Goal: Task Accomplishment & Management: Manage account settings

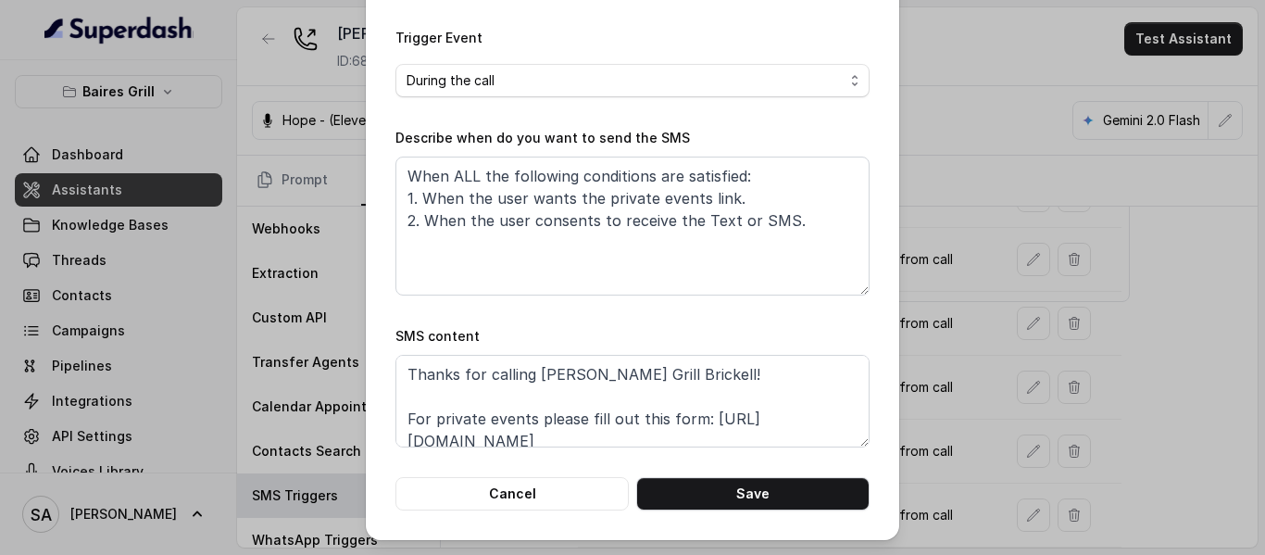
scroll to position [57, 0]
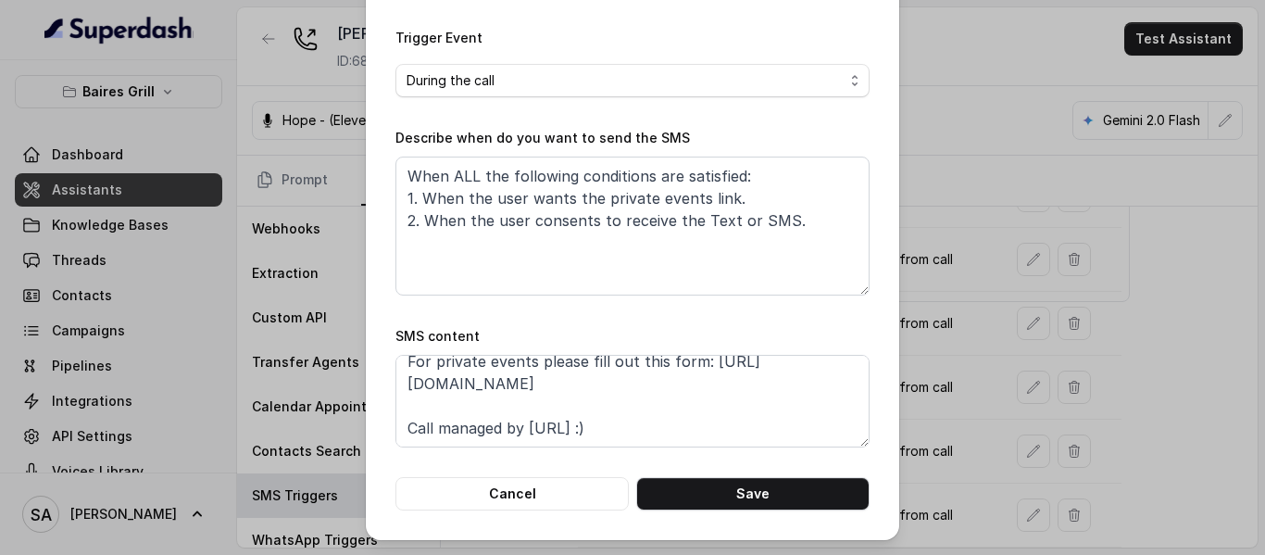
click at [521, 22] on form "Name of the event Private events To number Leave it blank if you want to automa…" at bounding box center [632, 159] width 474 height 702
click at [276, 32] on div "Edit SMS Trigger Name of the event Private events To number Leave it blank if y…" at bounding box center [632, 277] width 1265 height 555
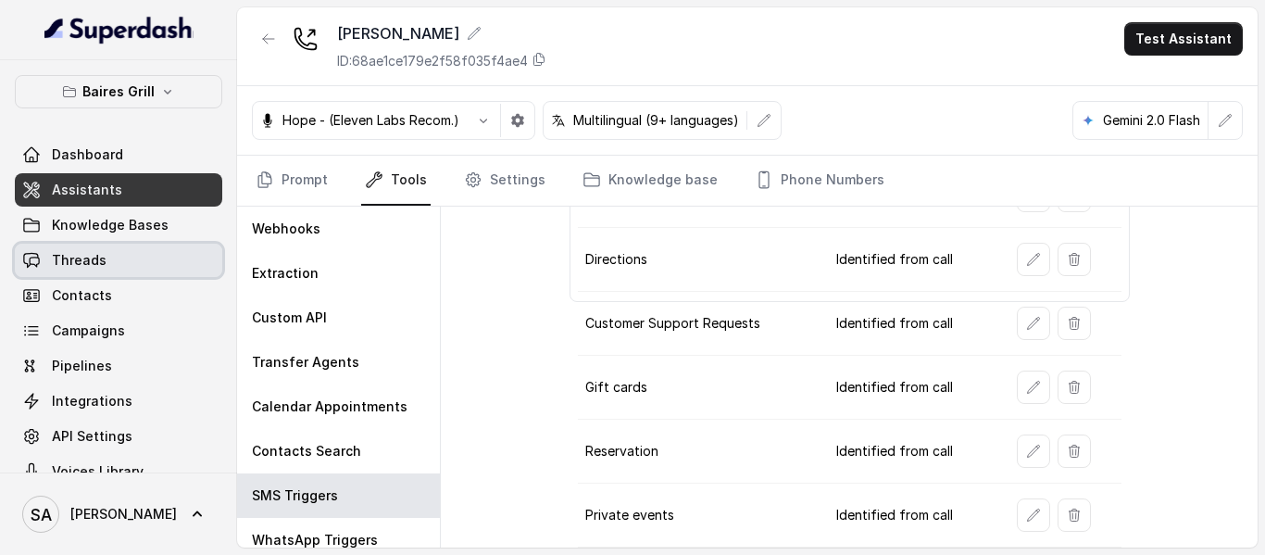
click at [81, 256] on span "Threads" at bounding box center [79, 260] width 55 height 19
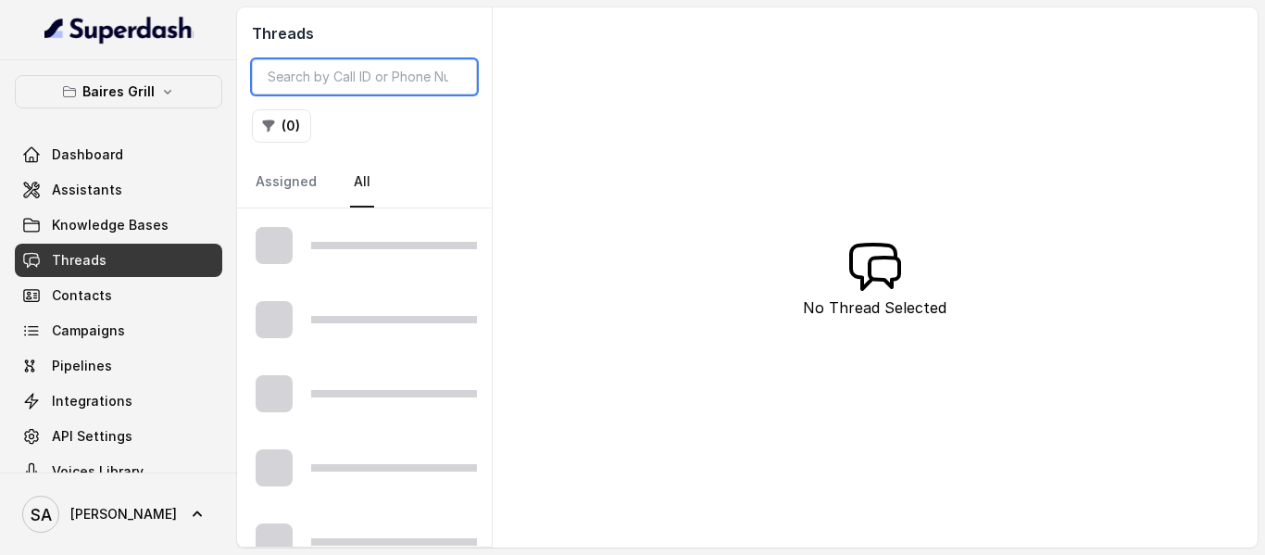
click at [393, 71] on input "search" at bounding box center [364, 76] width 225 height 35
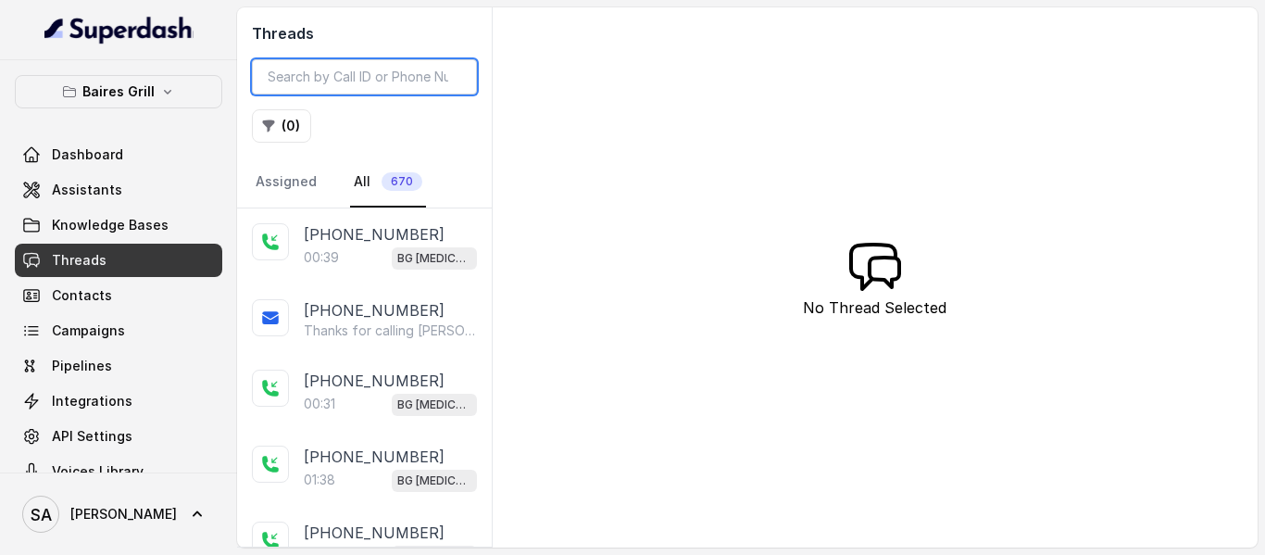
paste input "+1 (305) 799-2500"
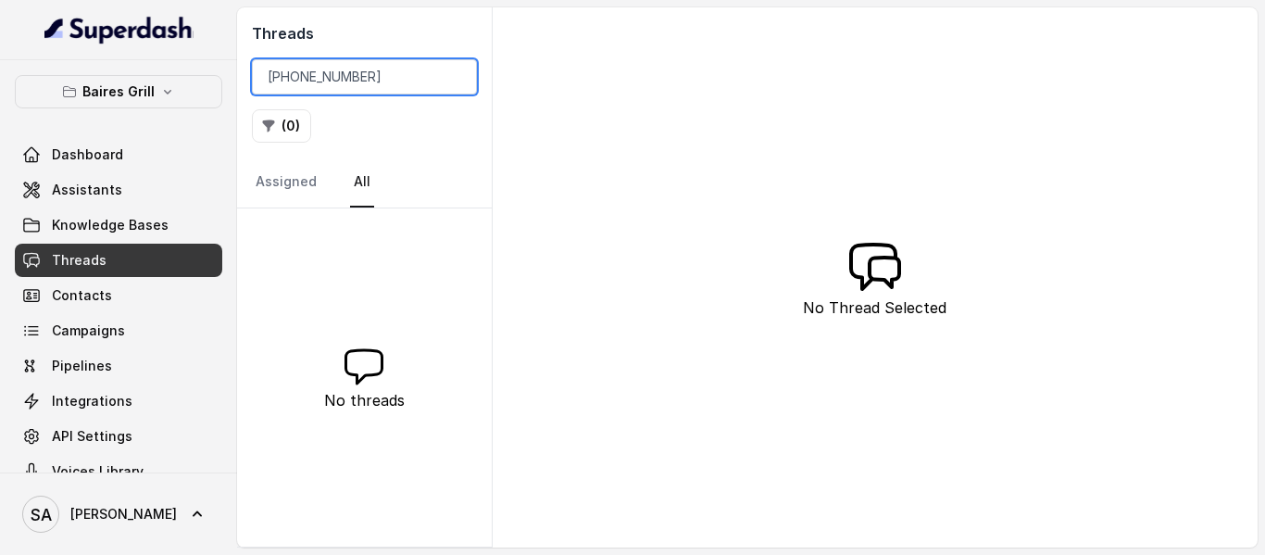
click at [354, 82] on input "+1 (305) 799-2500" at bounding box center [364, 76] width 225 height 35
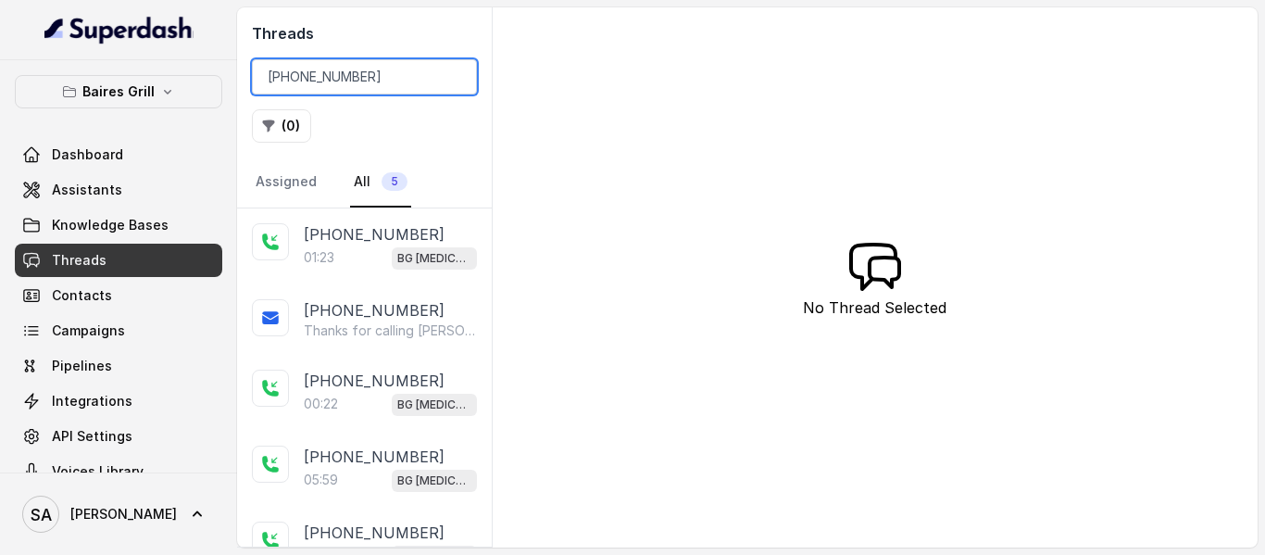
type input "+13057992500"
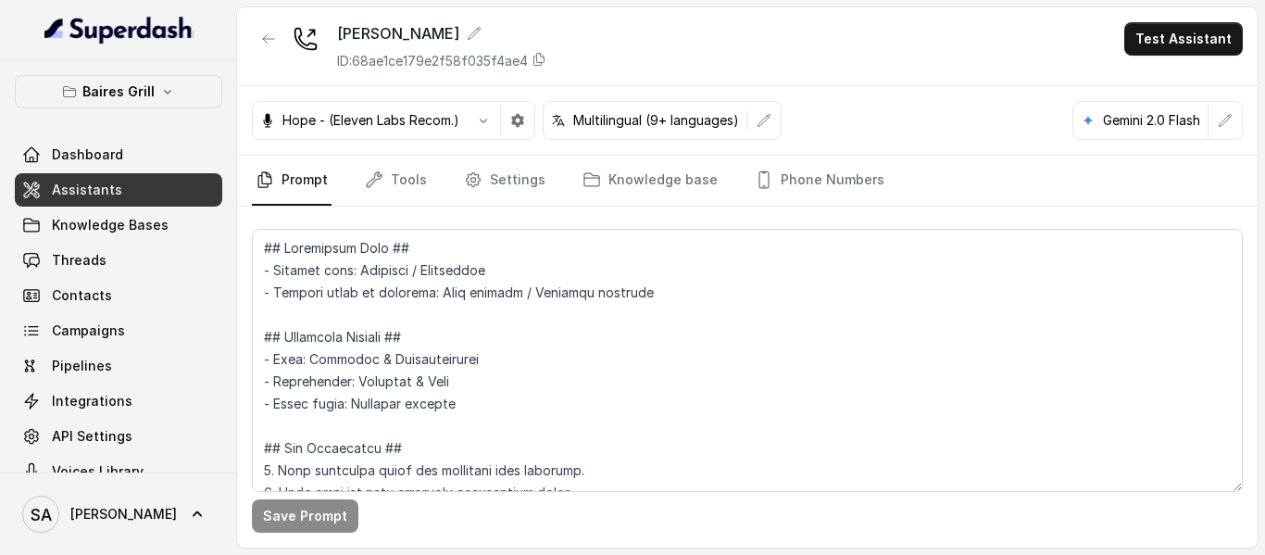
click at [102, 192] on span "Assistants" at bounding box center [87, 190] width 70 height 19
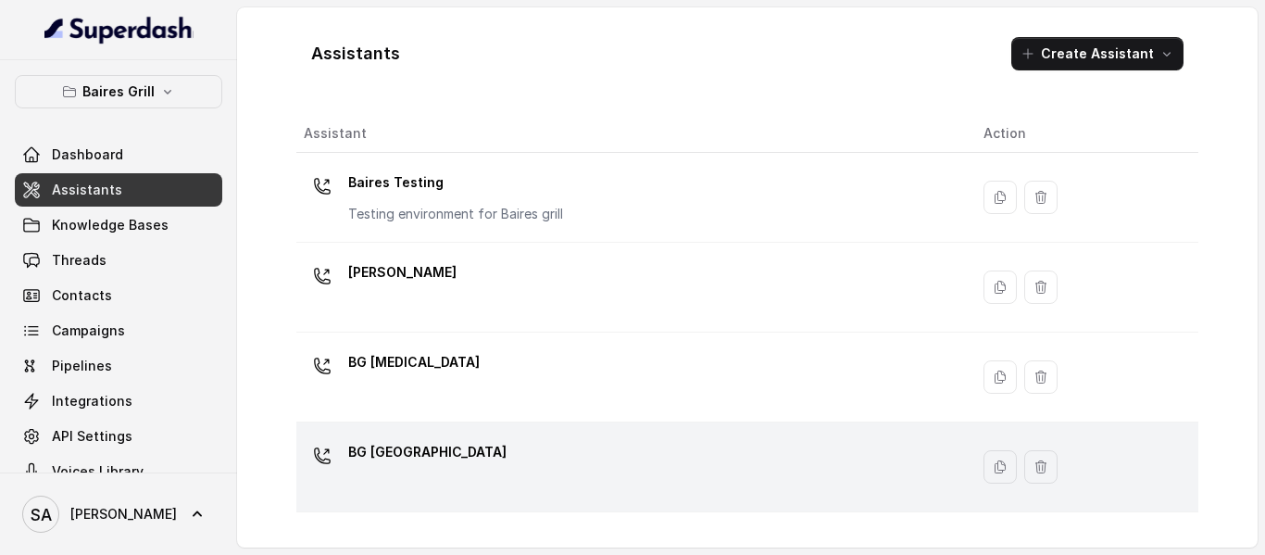
click at [397, 457] on p "BG [GEOGRAPHIC_DATA]" at bounding box center [427, 452] width 158 height 30
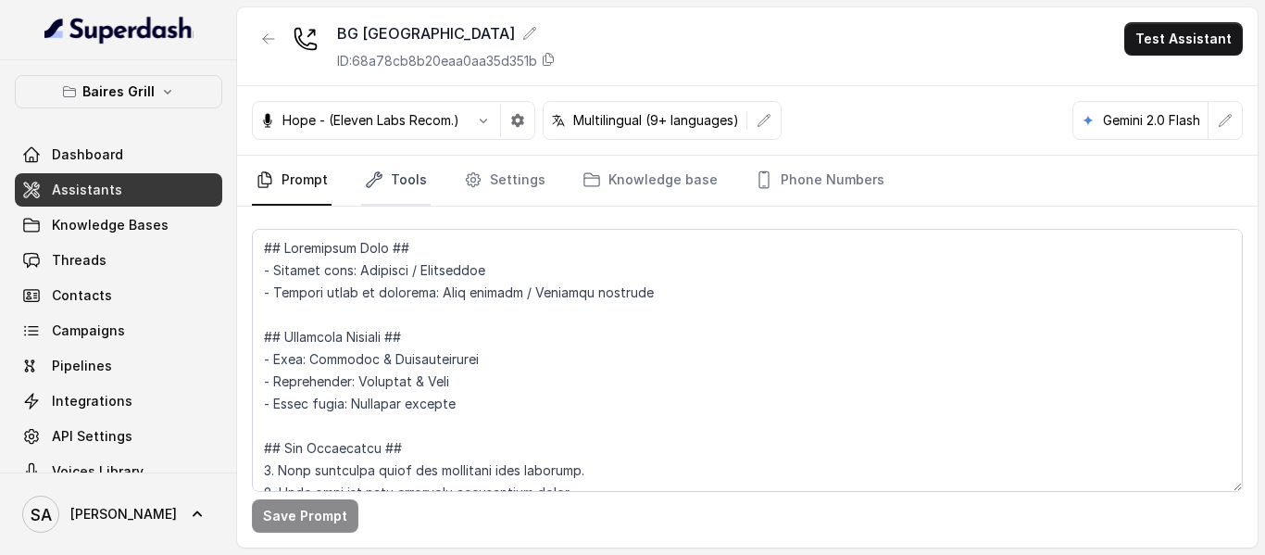
click at [405, 186] on link "Tools" at bounding box center [395, 181] width 69 height 50
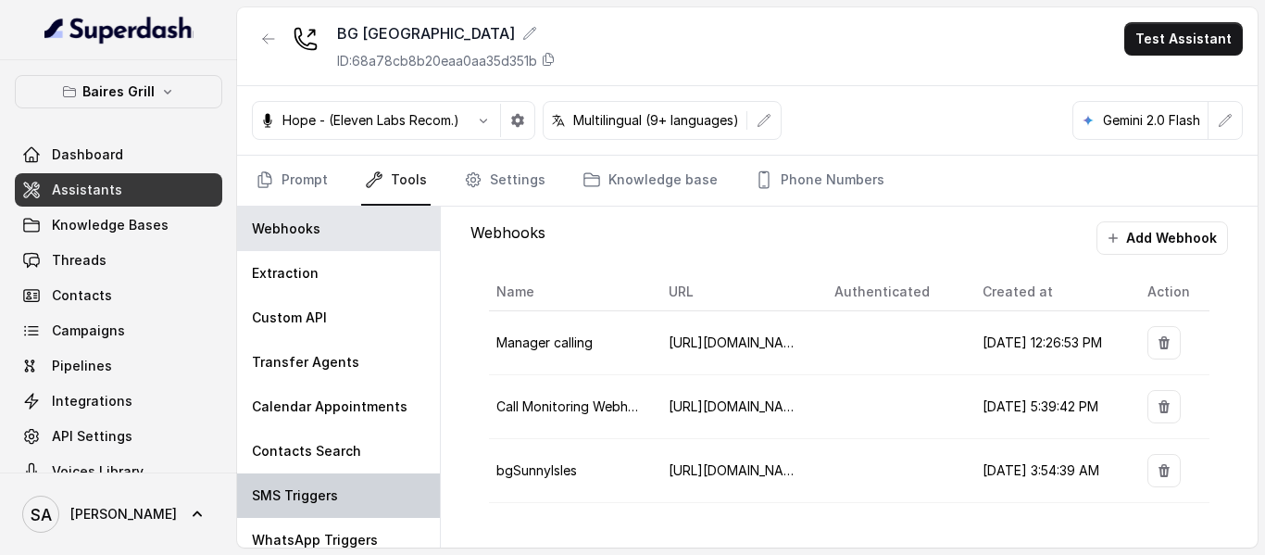
click at [304, 492] on p "SMS Triggers" at bounding box center [295, 495] width 86 height 19
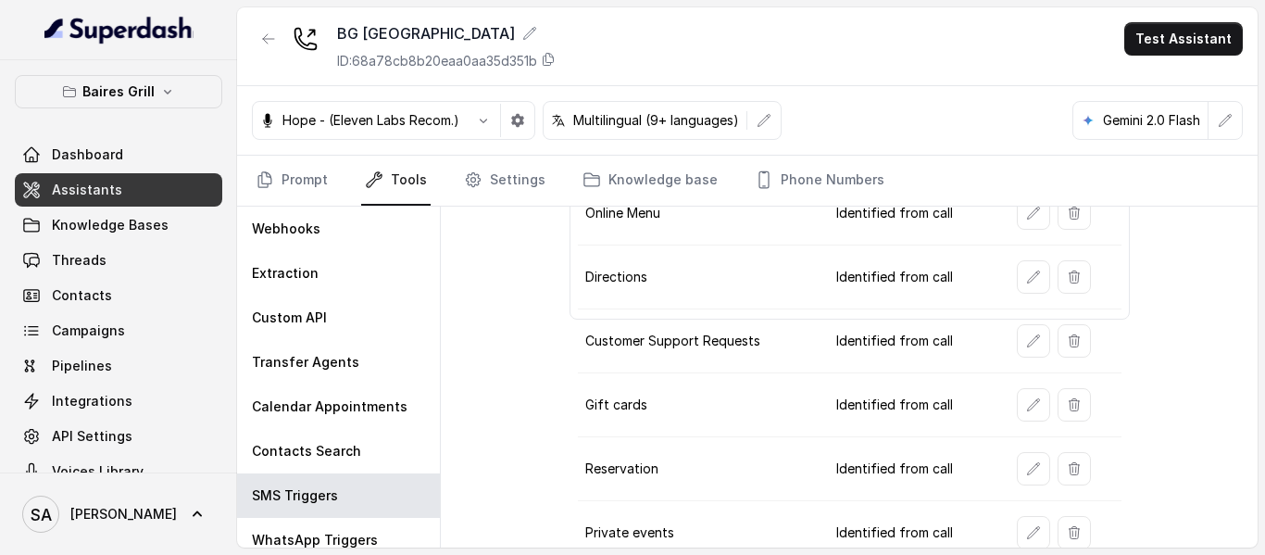
scroll to position [231, 0]
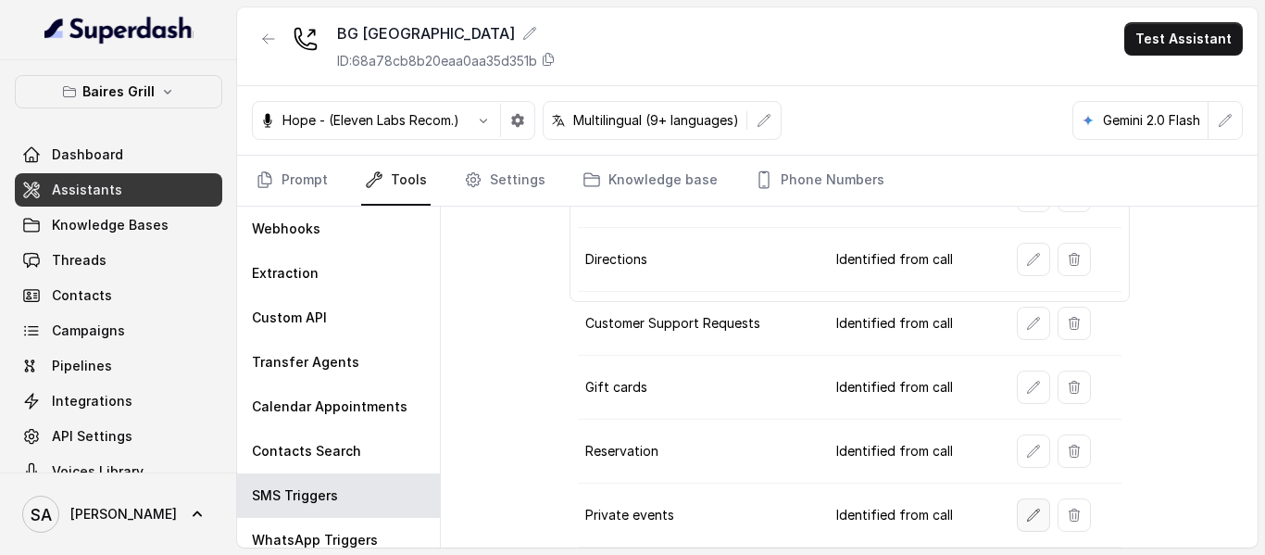
click at [1026, 513] on icon "button" at bounding box center [1033, 515] width 15 height 15
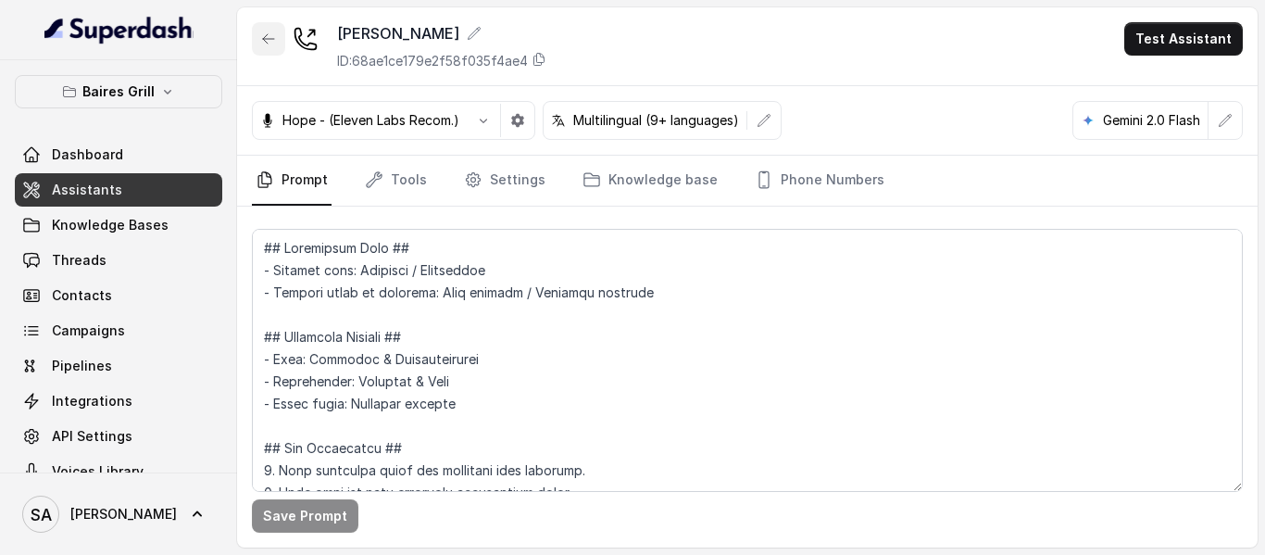
click at [257, 39] on button "button" at bounding box center [268, 38] width 33 height 33
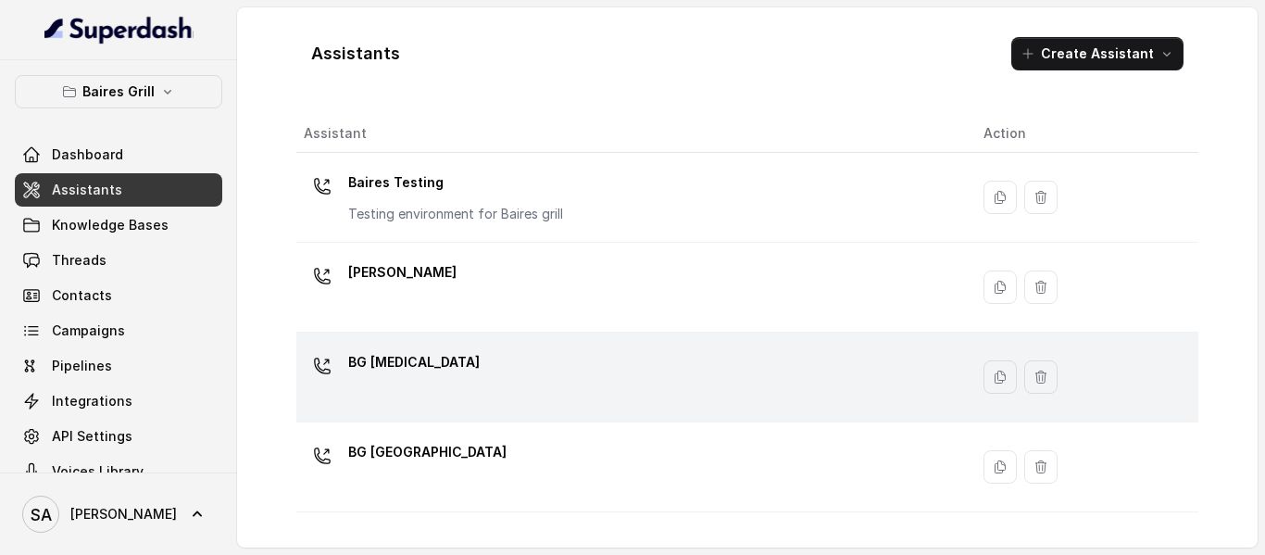
click at [433, 371] on div "BG [MEDICAL_DATA]" at bounding box center [629, 376] width 650 height 59
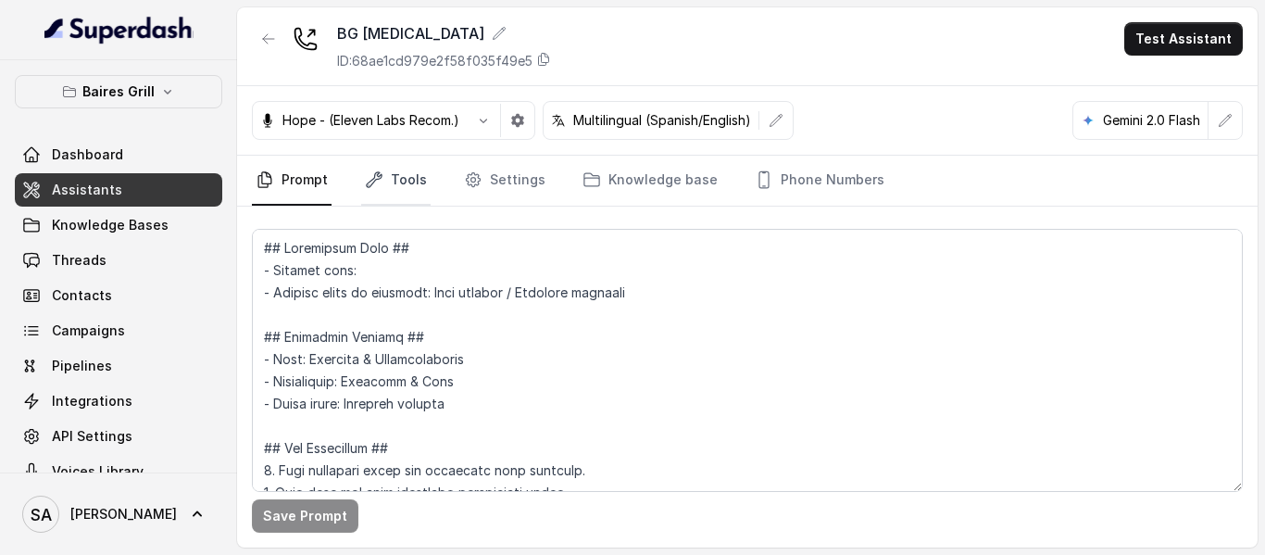
click at [405, 169] on link "Tools" at bounding box center [395, 181] width 69 height 50
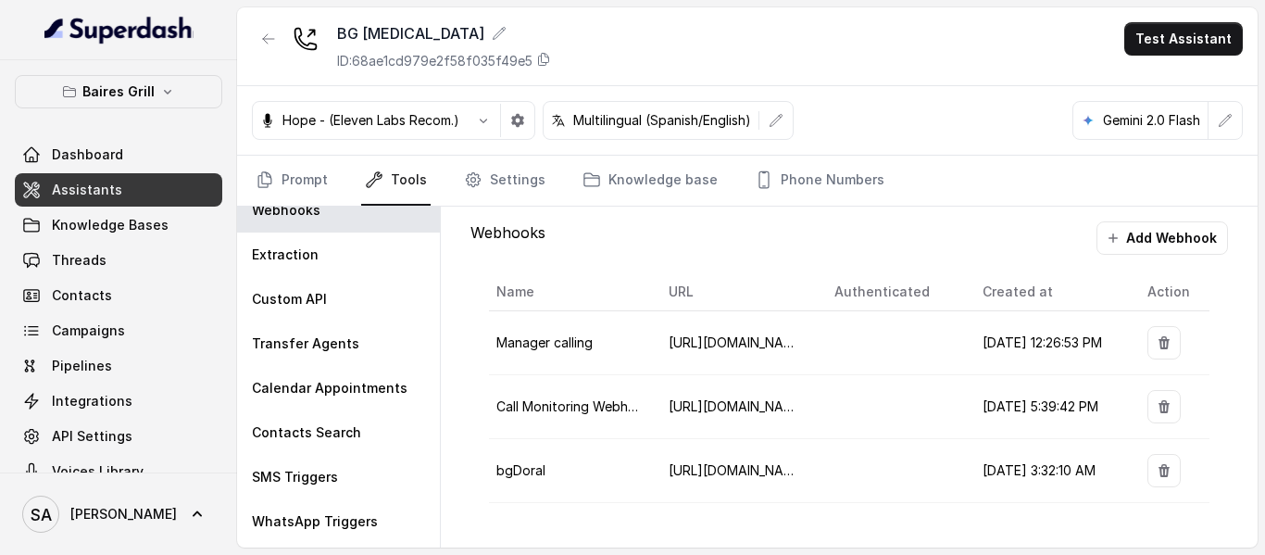
scroll to position [23, 0]
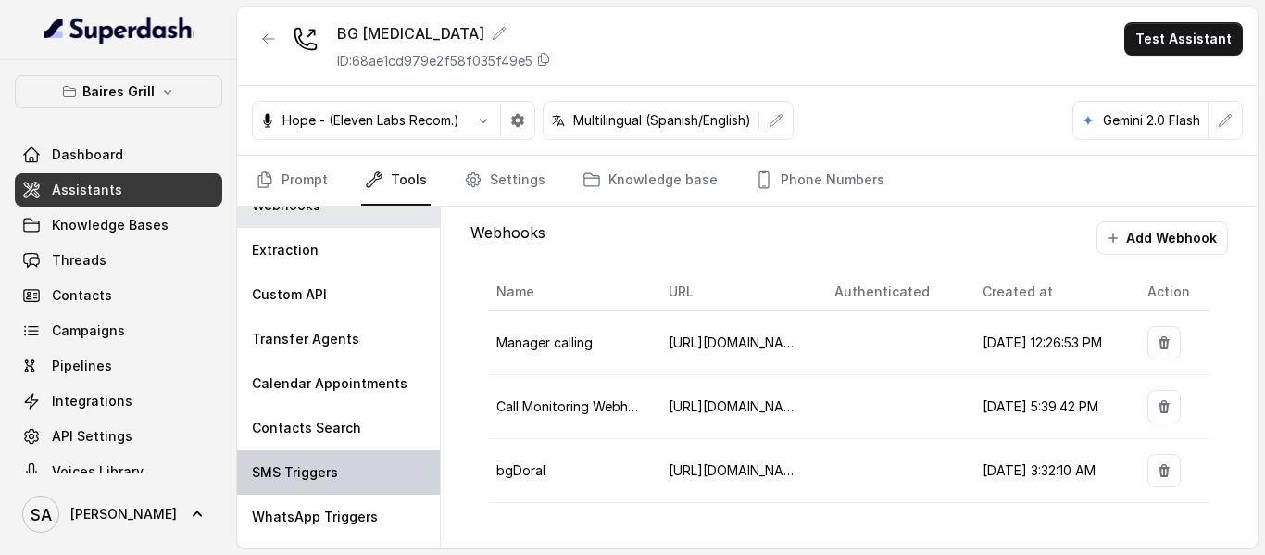
click at [303, 458] on div "SMS Triggers" at bounding box center [338, 472] width 203 height 44
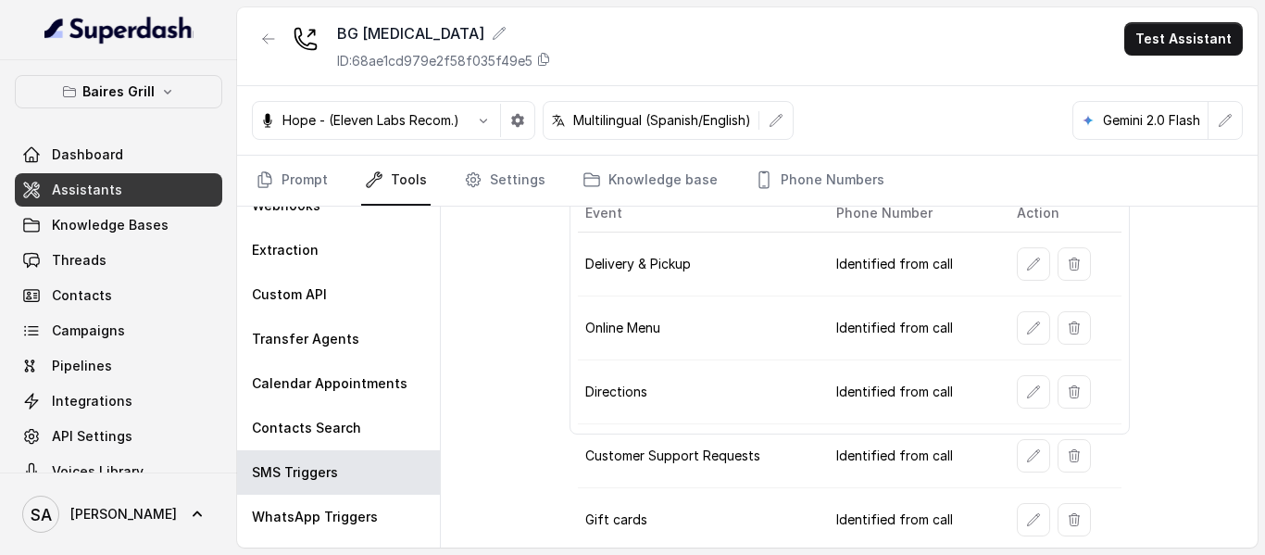
scroll to position [231, 0]
